Goal: Task Accomplishment & Management: Use online tool/utility

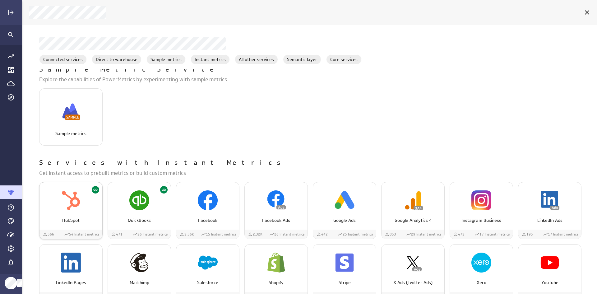
scroll to position [187, 0]
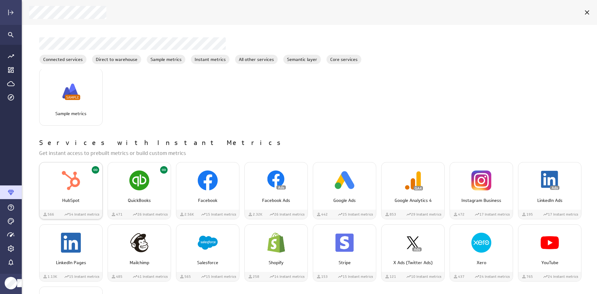
click at [67, 179] on img "HubSpot" at bounding box center [71, 180] width 20 height 20
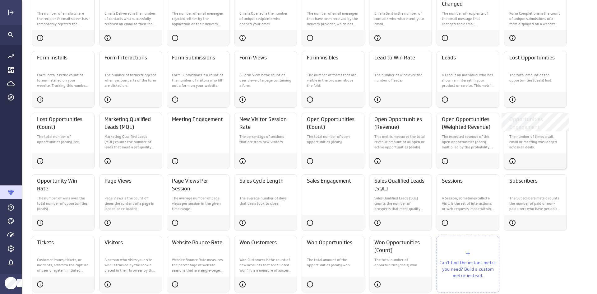
scroll to position [223, 0]
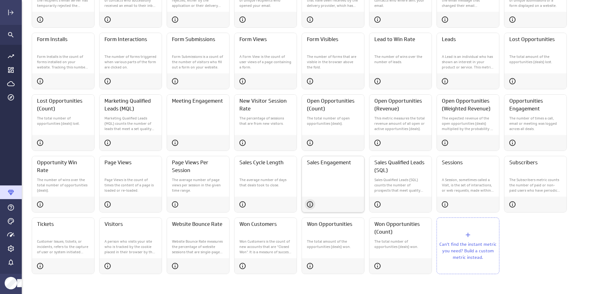
click at [310, 202] on icon "Sales Engagement" at bounding box center [310, 204] width 6 height 6
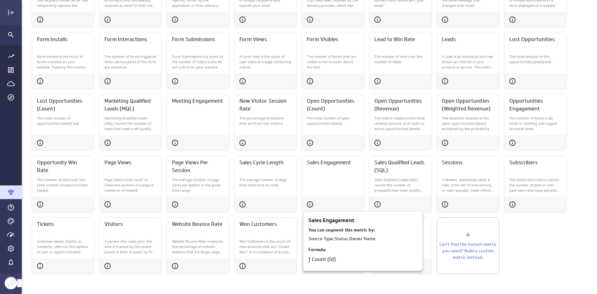
click at [552, 240] on div at bounding box center [298, 147] width 597 height 294
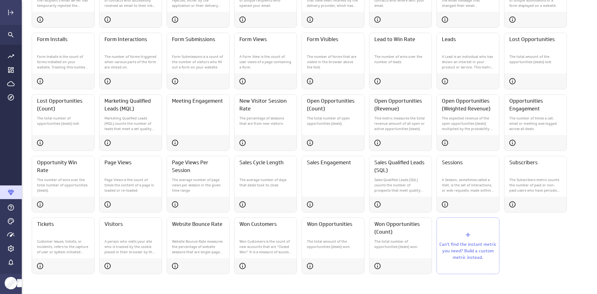
click at [467, 232] on icon "Can't find the instant metric you need? Build a custom metric instead." at bounding box center [467, 234] width 7 height 7
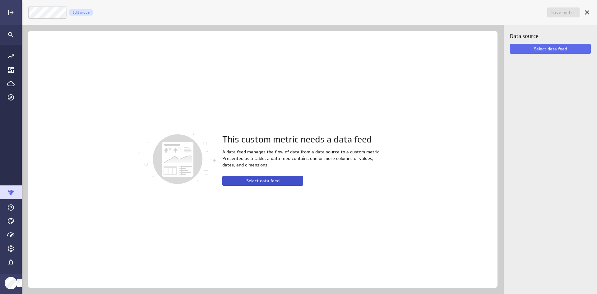
click at [263, 183] on span "Select data feed" at bounding box center [262, 181] width 33 height 6
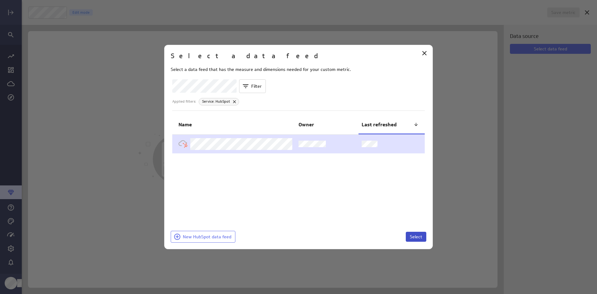
click at [415, 233] on button "Select" at bounding box center [416, 237] width 21 height 10
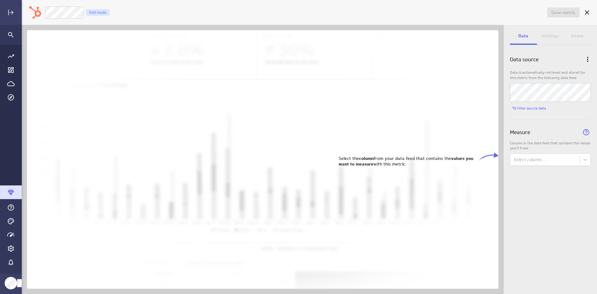
click at [561, 152] on div "Filter source data Measure Column in the data feed that contains the values you…" at bounding box center [550, 135] width 81 height 62
click at [555, 155] on body "Save metric Untitled Edit mode Data Settings About Data source Data is automati…" at bounding box center [298, 147] width 597 height 294
click at [513, 186] on div "Unnamed" at bounding box center [550, 185] width 80 height 12
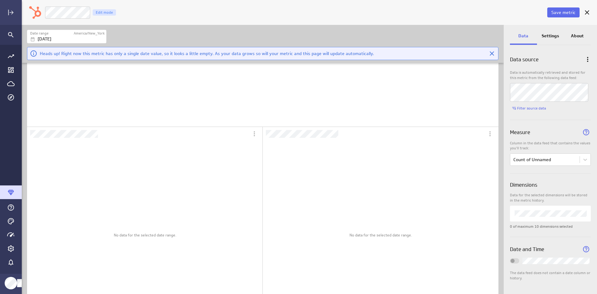
scroll to position [0, 0]
click at [586, 14] on icon "Cancel" at bounding box center [586, 12] width 7 height 7
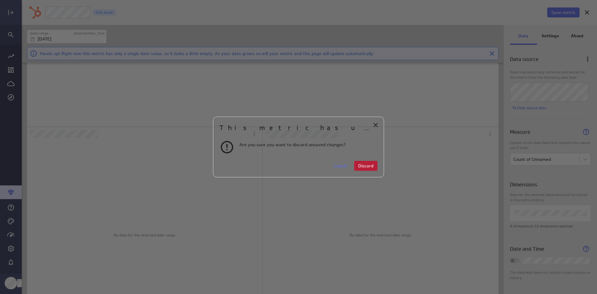
click at [363, 167] on span "Discard" at bounding box center [365, 166] width 15 height 6
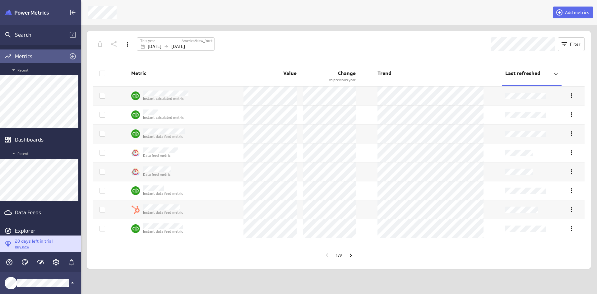
scroll to position [304, 526]
click at [587, 7] on button "Add metrics" at bounding box center [573, 13] width 40 height 12
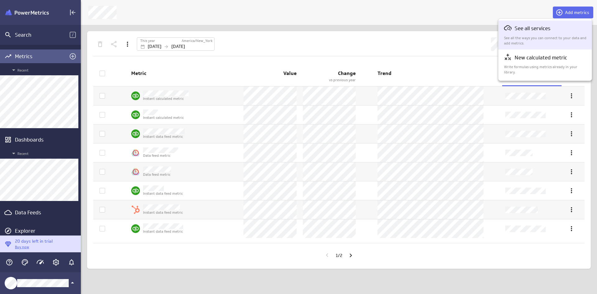
click at [553, 26] on div "See all services" at bounding box center [545, 28] width 83 height 9
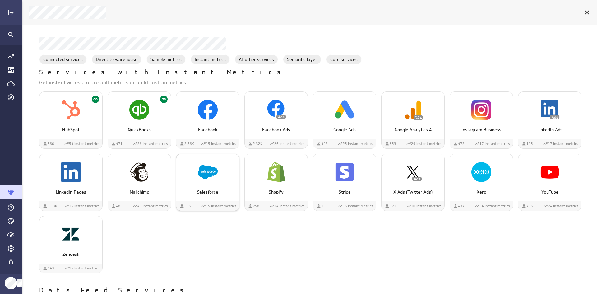
scroll to position [249, 0]
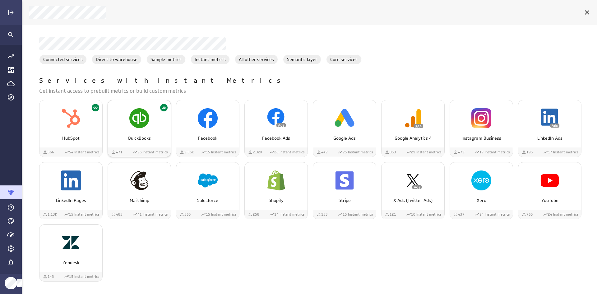
click at [153, 136] on p "QuickBooks" at bounding box center [139, 138] width 50 height 7
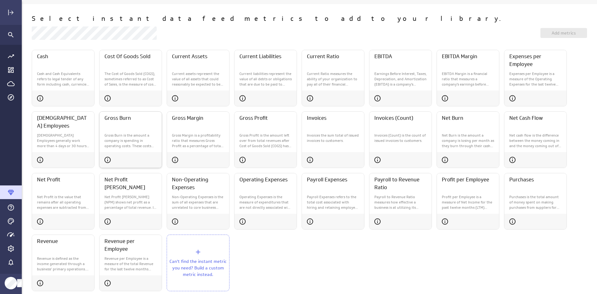
scroll to position [31, 0]
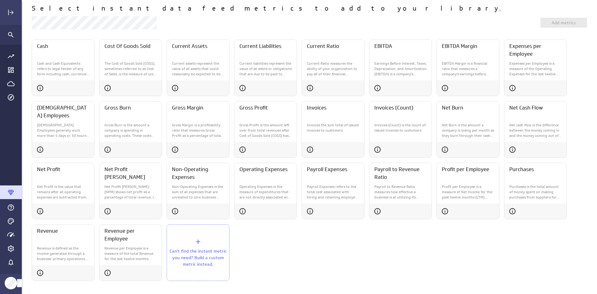
click at [190, 246] on div "Can't find the instant metric you need? Build a custom metric instead." at bounding box center [198, 252] width 63 height 57
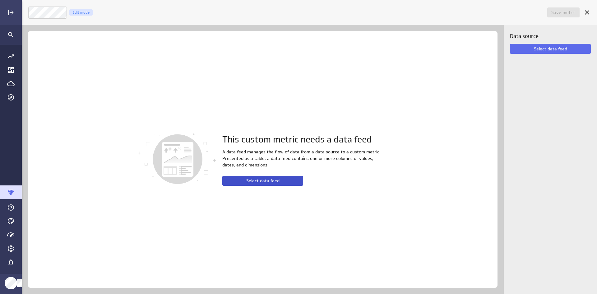
click at [264, 180] on span "Select data feed" at bounding box center [262, 181] width 33 height 6
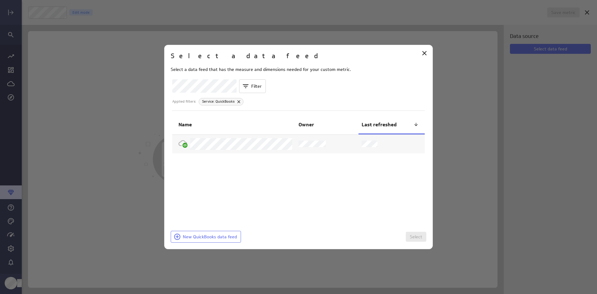
click at [245, 132] on th "Name" at bounding box center [233, 125] width 123 height 19
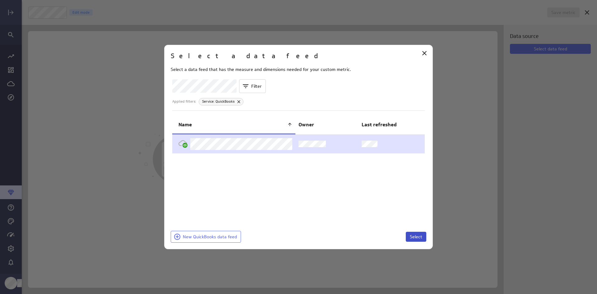
click at [418, 239] on span "Select" at bounding box center [416, 237] width 12 height 6
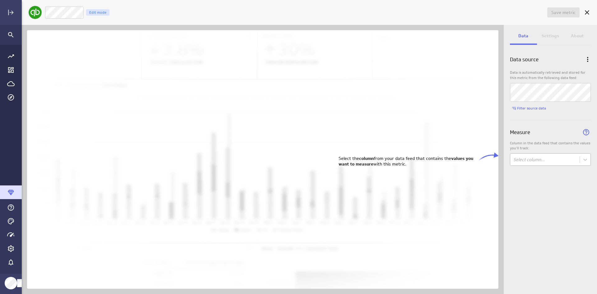
click at [541, 159] on body "Save metric Untitled Edit mode Data Settings About Data source Data is automati…" at bounding box center [298, 147] width 597 height 294
click at [534, 141] on div at bounding box center [298, 147] width 597 height 294
click at [589, 14] on icon "Cancel" at bounding box center [587, 12] width 4 height 4
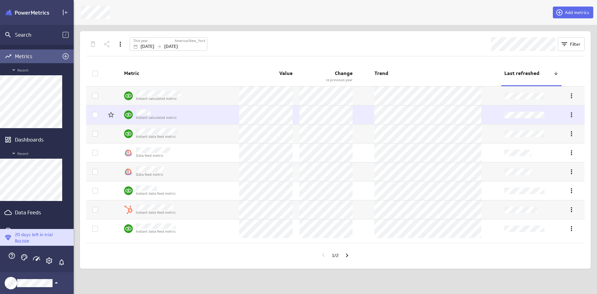
scroll to position [3, 3]
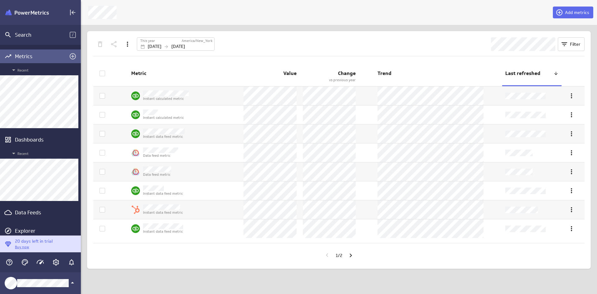
click at [46, 55] on div "Metrics" at bounding box center [40, 56] width 51 height 7
click at [73, 56] on icon "Add metrics" at bounding box center [73, 56] width 6 height 6
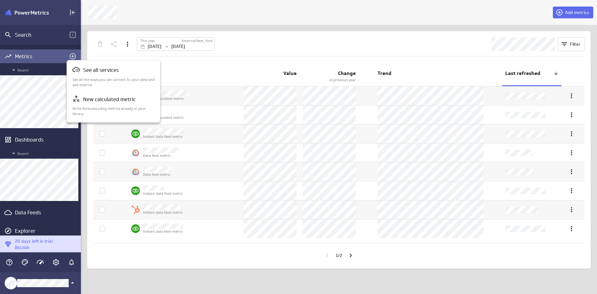
click at [44, 57] on div at bounding box center [298, 147] width 597 height 294
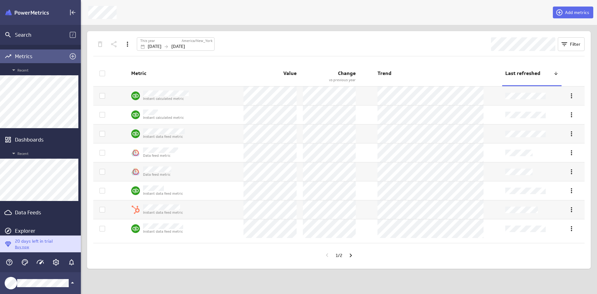
click at [66, 55] on div "Go to all metrics page." at bounding box center [73, 56] width 14 height 14
click at [73, 55] on icon "Add metrics" at bounding box center [72, 56] width 7 height 7
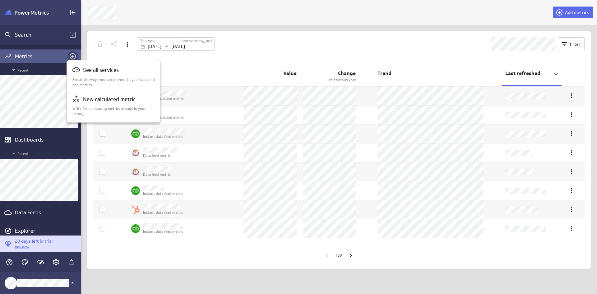
click at [73, 55] on div at bounding box center [298, 147] width 597 height 294
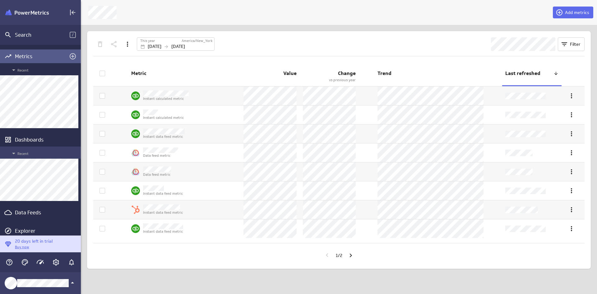
scroll to position [7, 0]
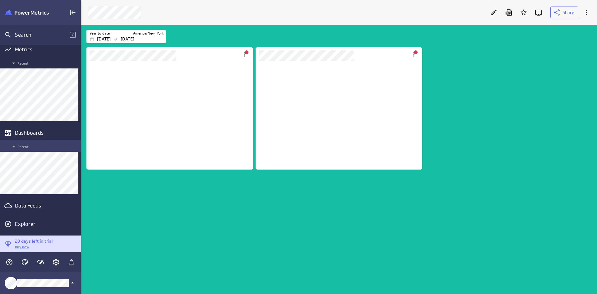
scroll to position [279, 526]
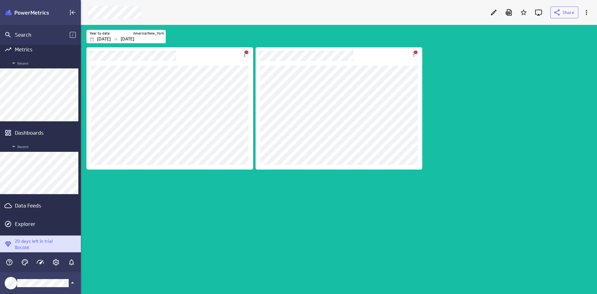
click at [233, 196] on div "Dashboard content with 2 widgets" at bounding box center [340, 170] width 510 height 248
click at [477, 84] on div "Dashboard content with 2 widgets" at bounding box center [340, 170] width 510 height 248
click at [495, 14] on icon at bounding box center [493, 12] width 7 height 7
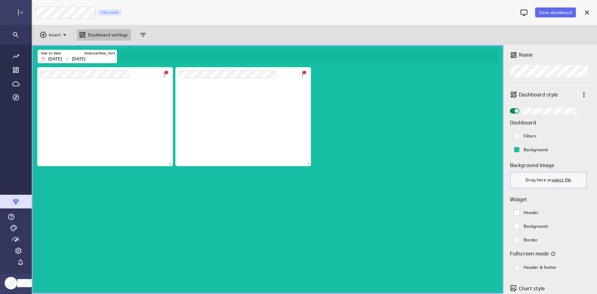
scroll to position [3, 3]
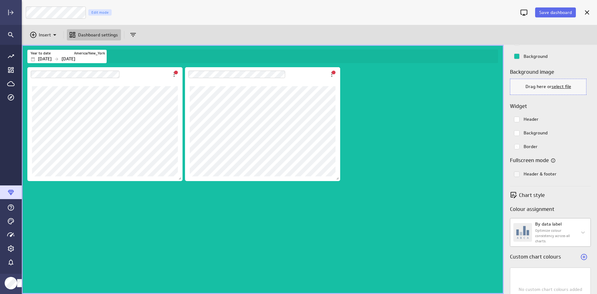
click at [548, 238] on body "Save dashboard Revenue KPIs Edit mode Insert Dashboard settings Year to date Am…" at bounding box center [298, 147] width 597 height 294
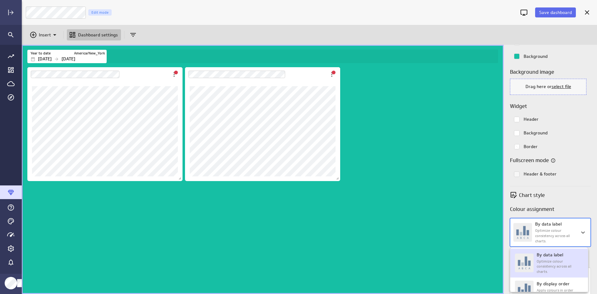
click at [548, 238] on div at bounding box center [298, 147] width 597 height 294
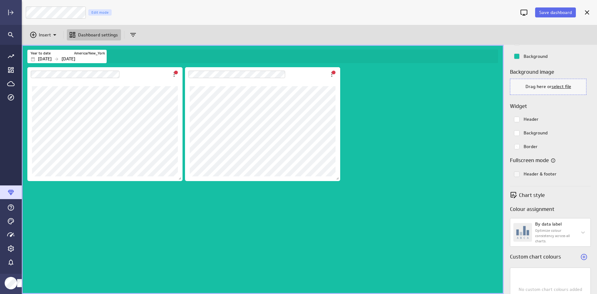
click at [409, 175] on div "Dashboard content with 2 widgets" at bounding box center [264, 180] width 476 height 228
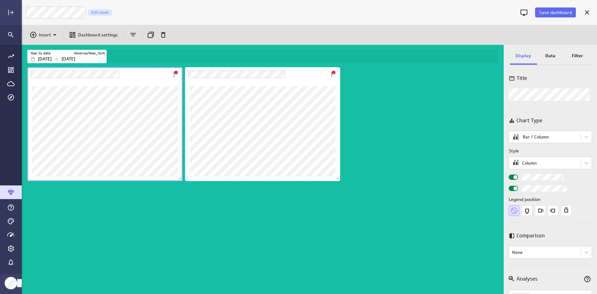
click at [109, 202] on div "Dashboard content with 2 widgets" at bounding box center [264, 180] width 476 height 228
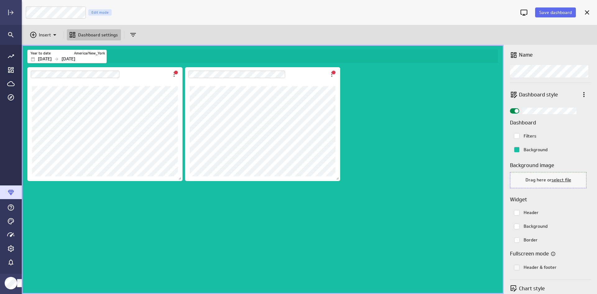
click at [139, 33] on div "Insert Dashboard settings" at bounding box center [309, 35] width 575 height 20
click at [36, 39] on div "Insert" at bounding box center [44, 34] width 33 height 11
click at [46, 47] on p "Metrics" at bounding box center [48, 50] width 15 height 7
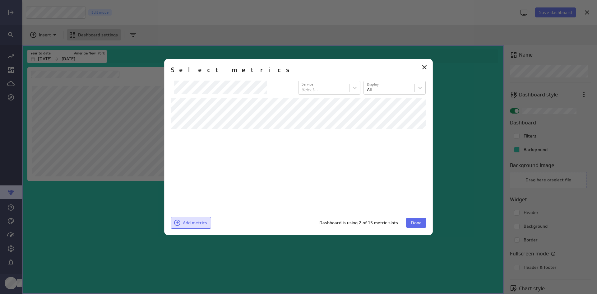
click at [204, 217] on button "Add metrics" at bounding box center [191, 223] width 40 height 12
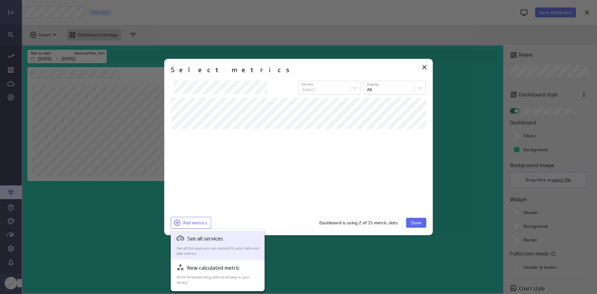
click at [201, 240] on p "See all services" at bounding box center [205, 239] width 36 height 8
